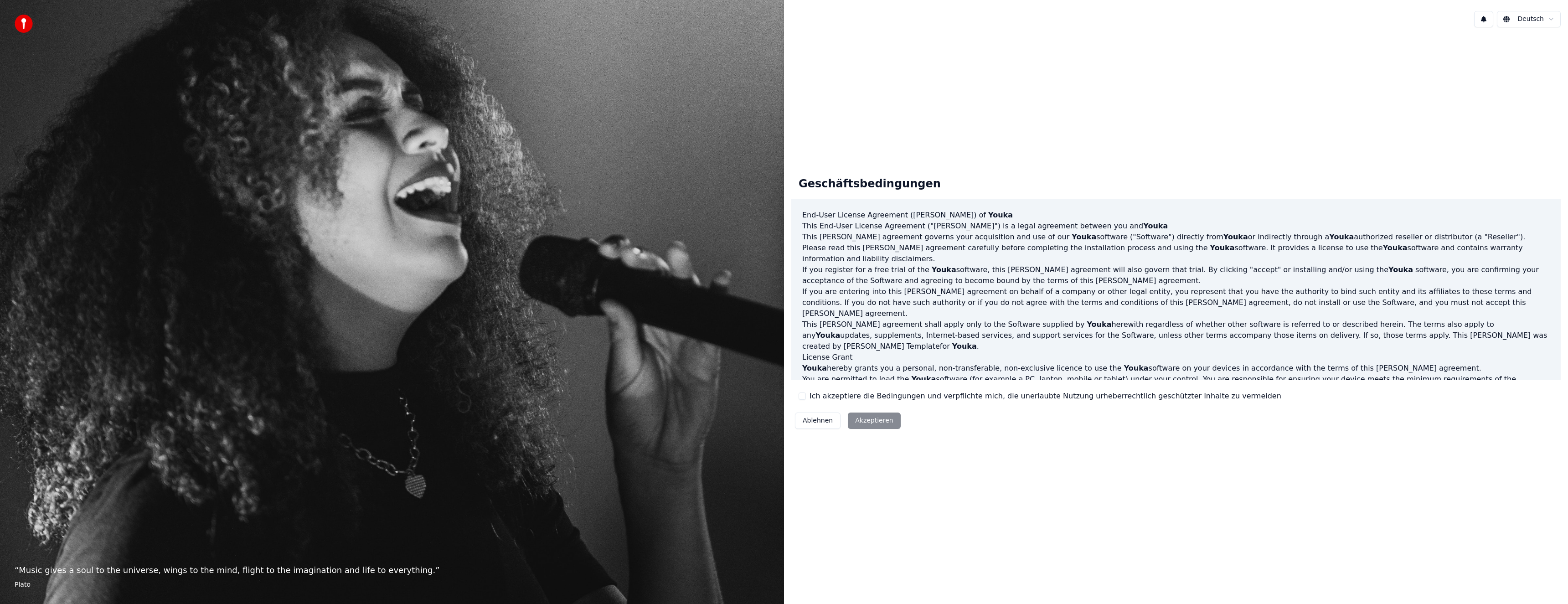
click at [802, 397] on button "Ich akzeptiere die Bedingungen und verpflichte mich, die unerlaubte Nutzung urh…" at bounding box center [802, 396] width 7 height 7
click at [872, 423] on button "Akzeptieren" at bounding box center [874, 421] width 52 height 16
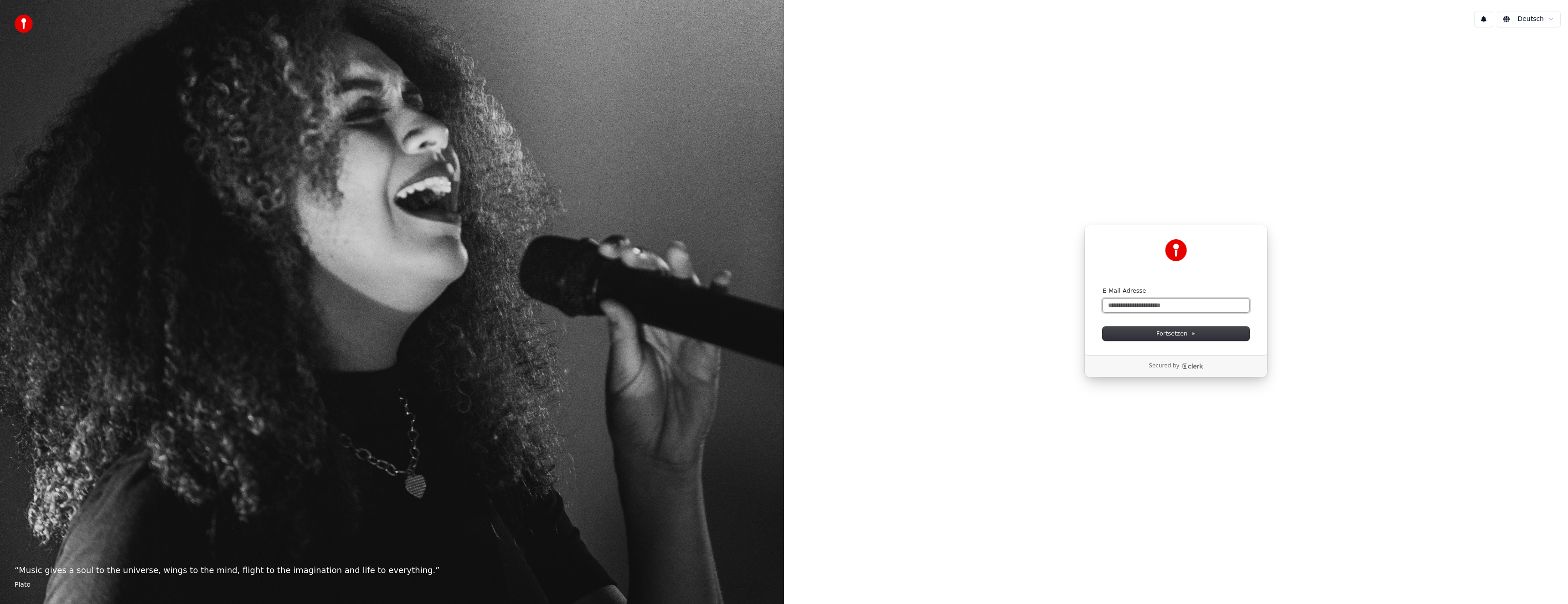
click at [1132, 304] on input "E-Mail-Adresse" at bounding box center [1175, 305] width 147 height 13
